Goal: Transaction & Acquisition: Purchase product/service

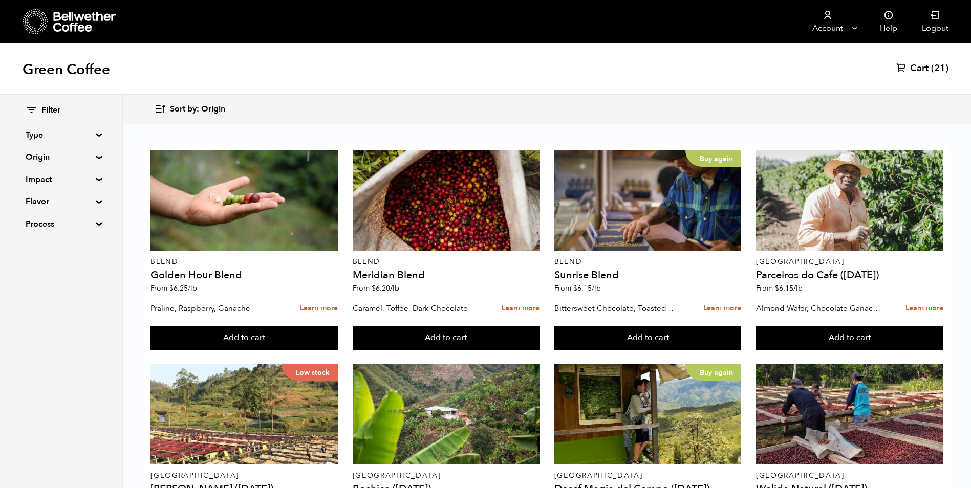
click at [924, 68] on span "Cart" at bounding box center [919, 68] width 18 height 12
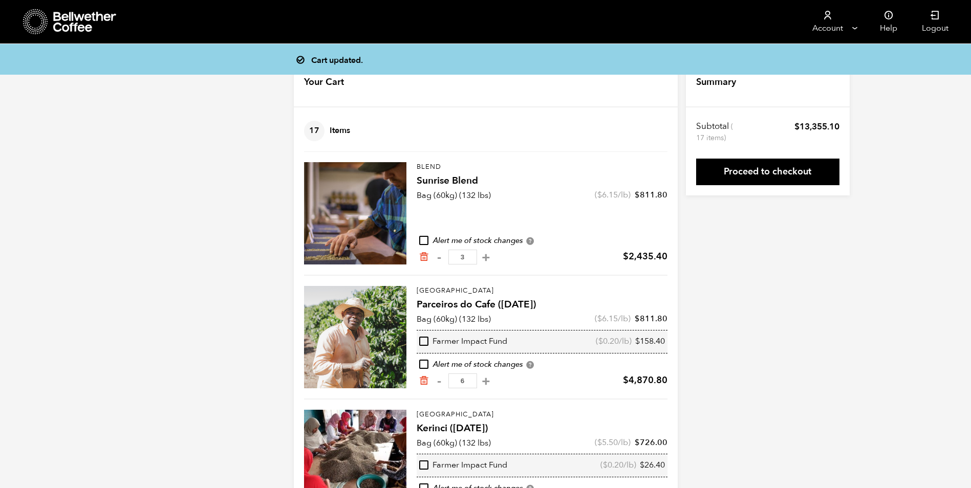
click at [70, 23] on icon at bounding box center [85, 22] width 64 height 20
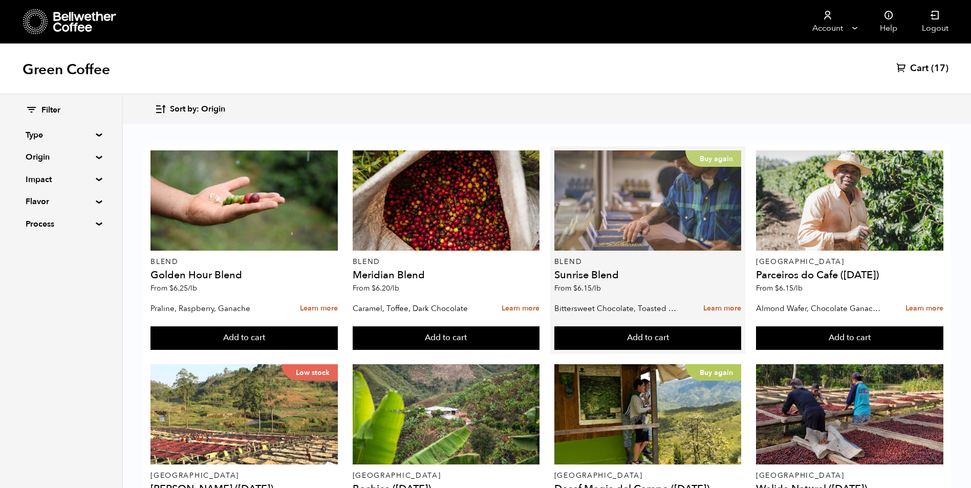
click at [634, 201] on div "Buy again" at bounding box center [647, 200] width 187 height 100
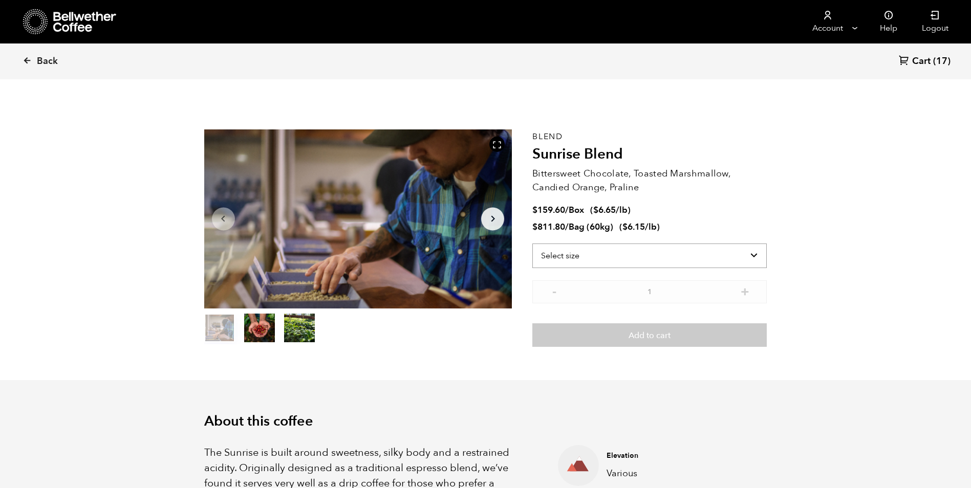
scroll to position [445, 545]
click at [678, 254] on select "Select size Bag (60kg) (132 lbs) Box (24 lbs)" at bounding box center [649, 256] width 234 height 25
select select "bag-3"
click at [532, 244] on select "Select size Bag (60kg) (132 lbs) Box (24 lbs)" at bounding box center [649, 256] width 234 height 25
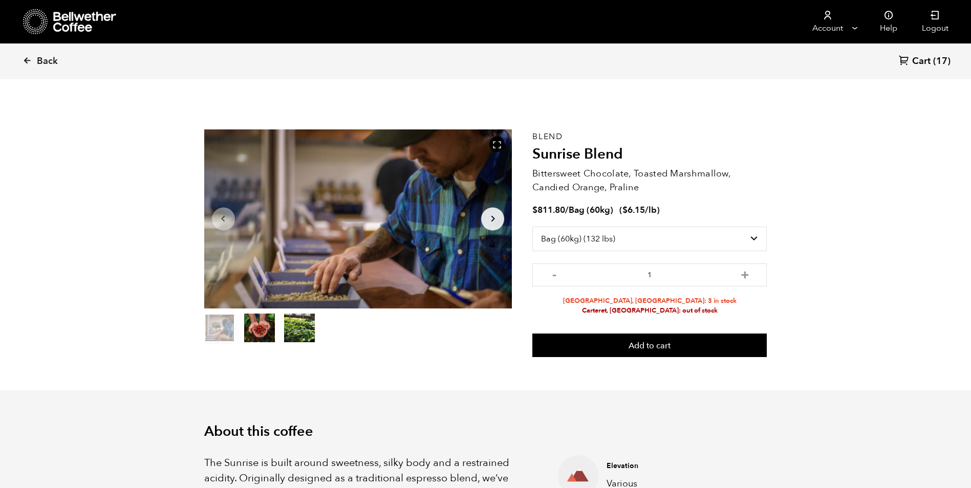
click at [69, 26] on icon at bounding box center [85, 22] width 64 height 20
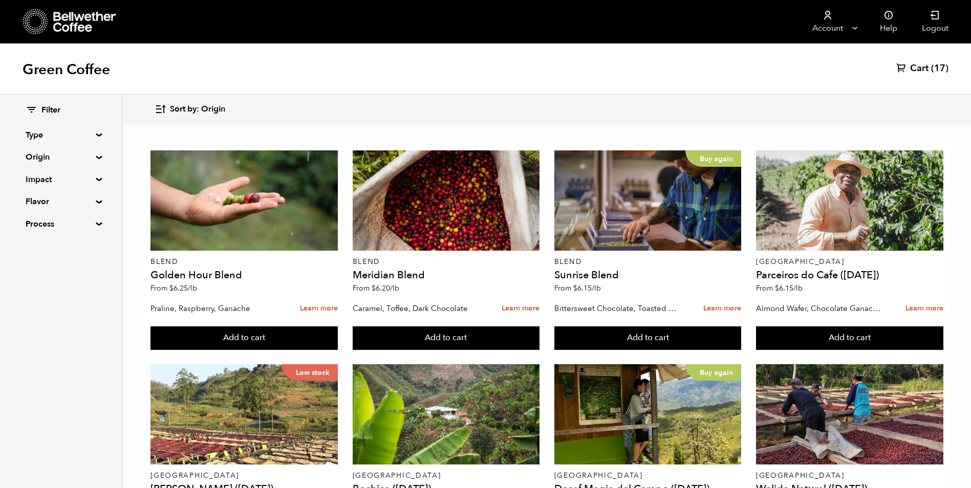
click at [921, 67] on span "Cart" at bounding box center [919, 68] width 18 height 12
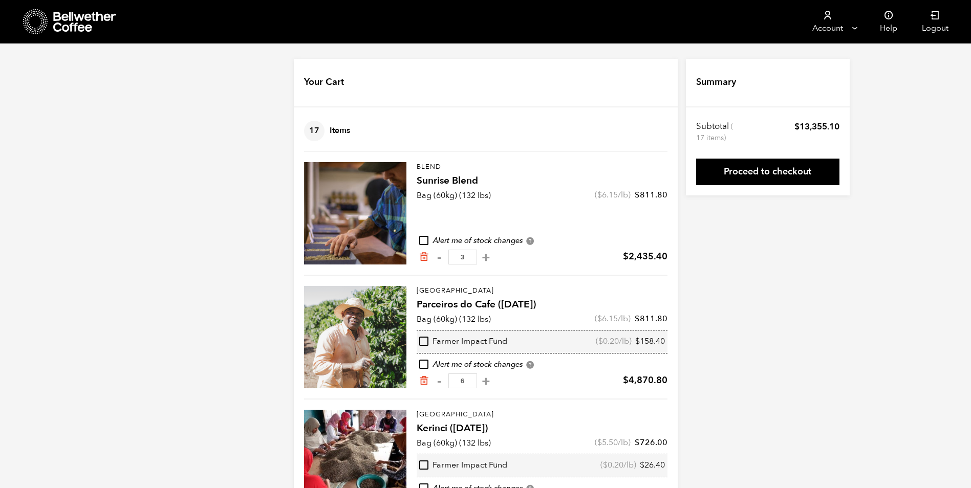
click at [423, 239] on input "checkbox" at bounding box center [423, 240] width 9 height 9
checkbox input "true"
click at [783, 171] on link "Proceed to checkout" at bounding box center [767, 172] width 143 height 27
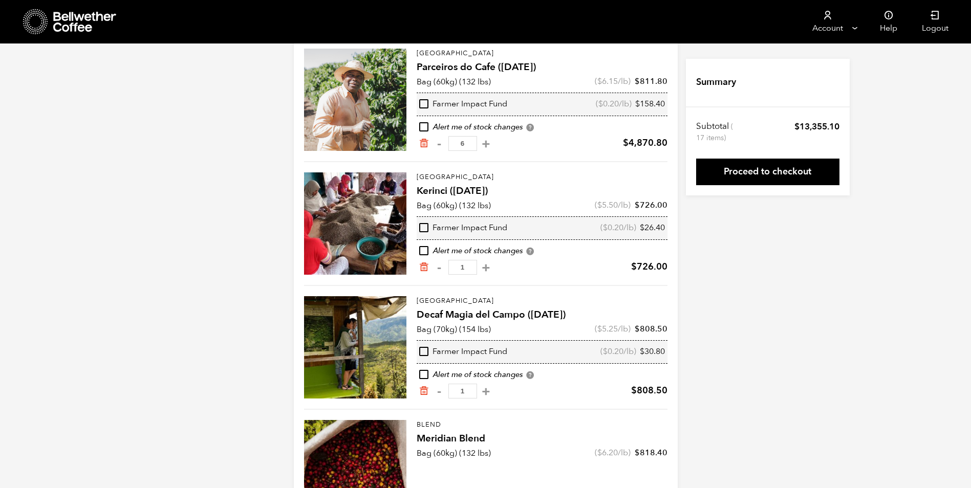
scroll to position [256, 0]
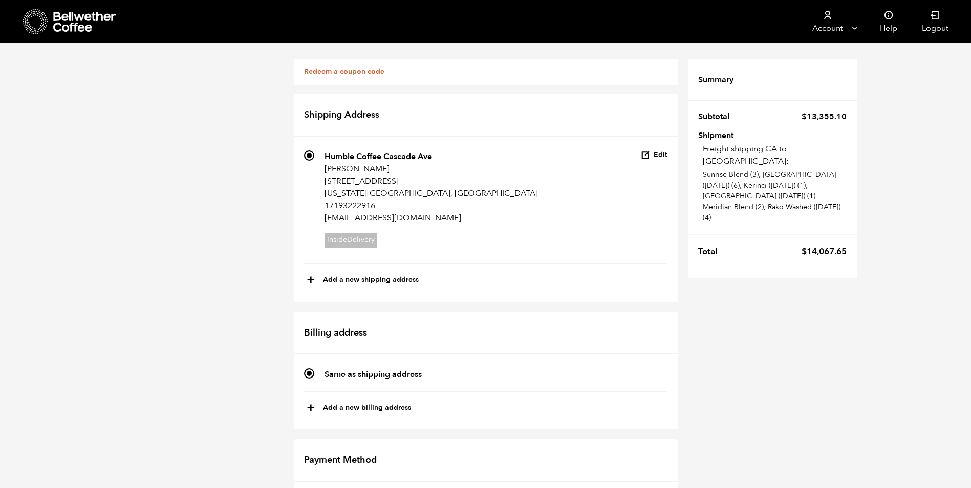
click at [361, 71] on link "Redeem a coupon code" at bounding box center [344, 72] width 80 height 10
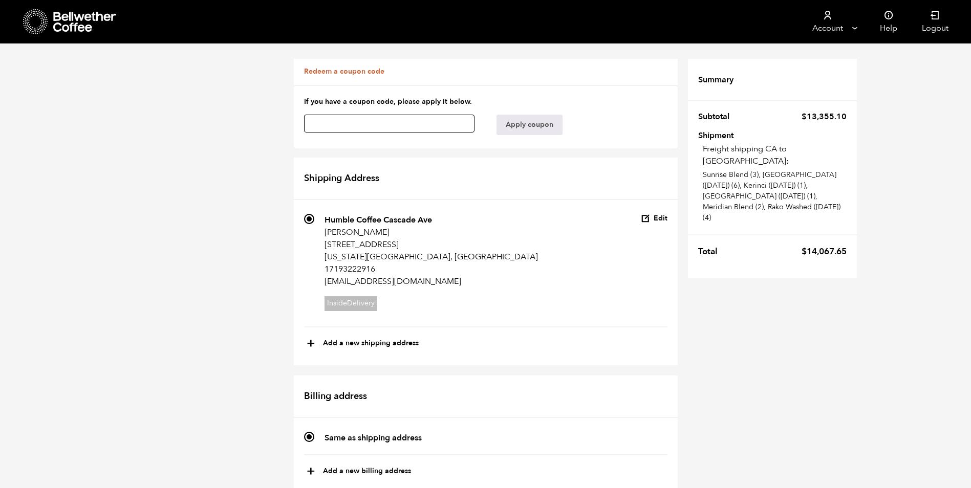
click at [396, 120] on input "text" at bounding box center [389, 124] width 171 height 18
paste input "redag5qjwwirmhut"
type input "redag5qjwwirmhut"
click at [524, 120] on button "Apply coupon" at bounding box center [529, 125] width 66 height 20
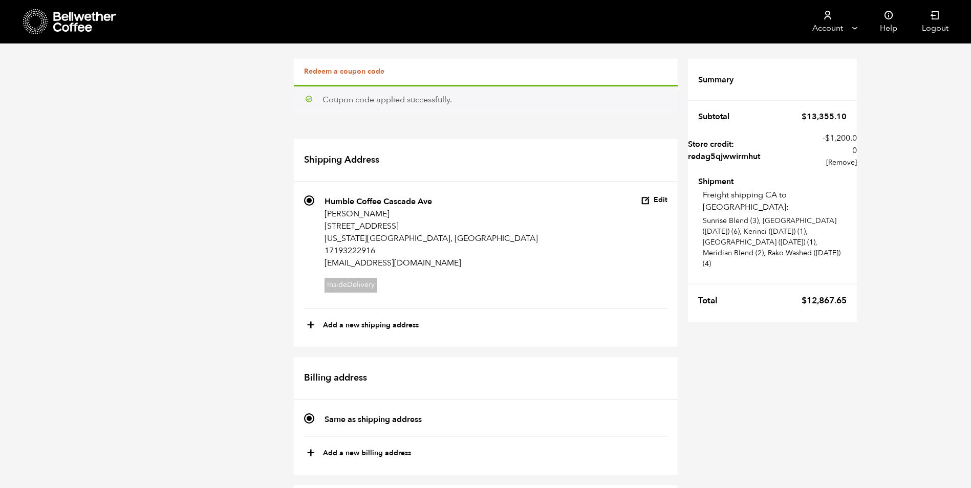
scroll to position [989, 0]
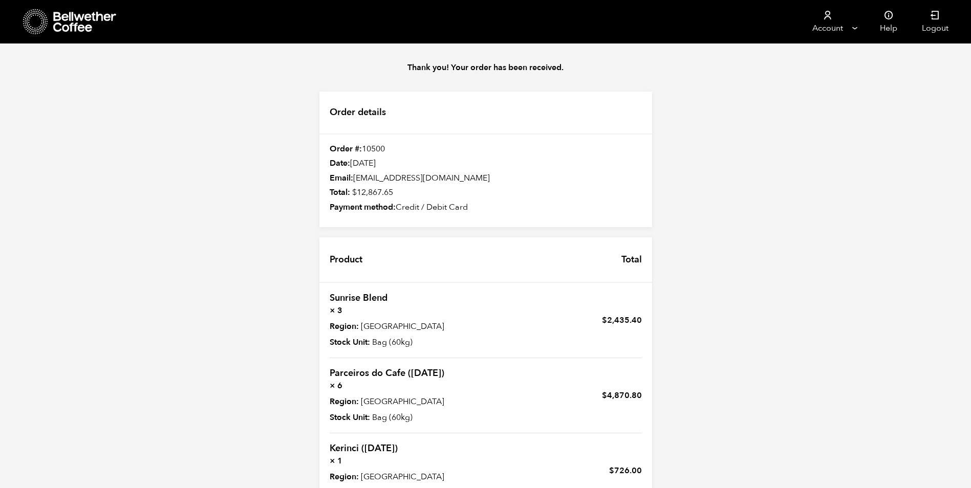
click at [79, 20] on icon at bounding box center [85, 22] width 64 height 20
